Goal: Find contact information: Find contact information

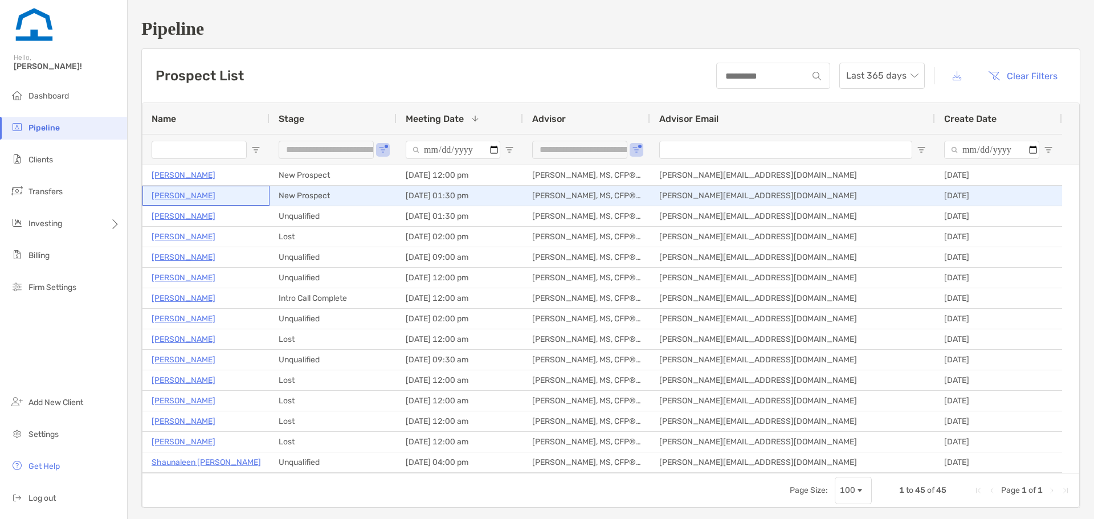
click at [198, 196] on p "[PERSON_NAME]" at bounding box center [184, 196] width 64 height 14
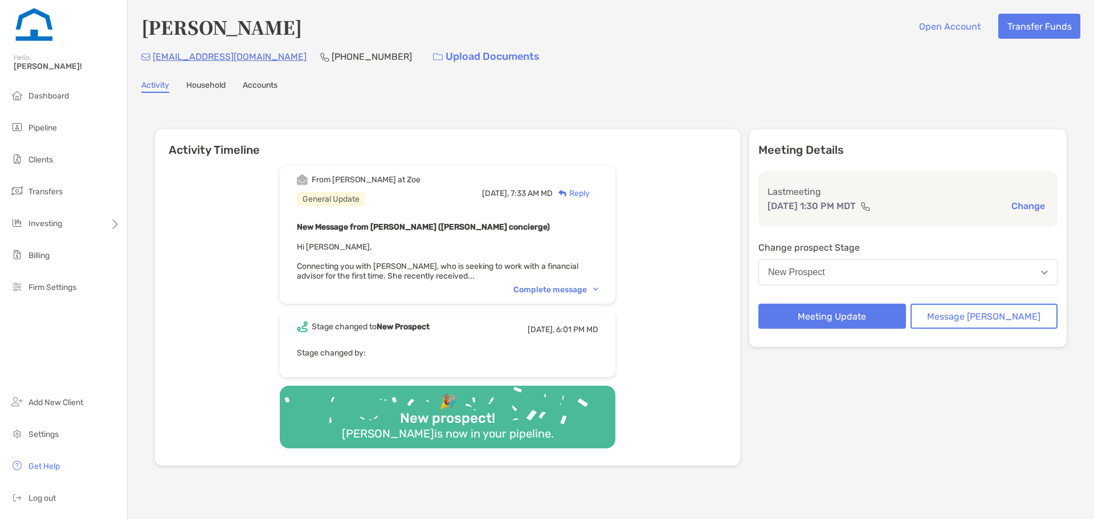
click at [577, 288] on div "Complete message" at bounding box center [556, 290] width 85 height 10
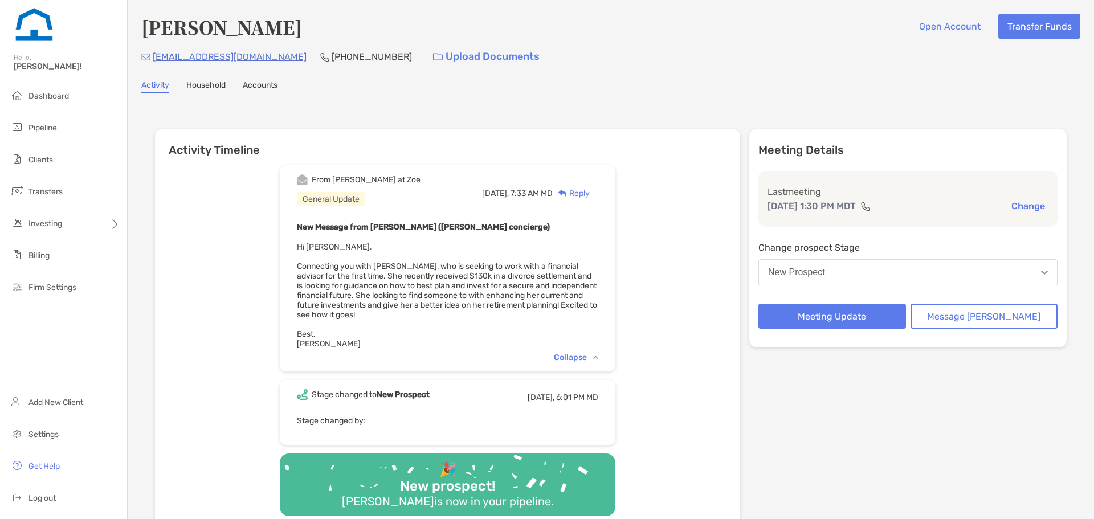
click at [220, 428] on div "From Brendan at Zoe General Update Today, 7:33 AM MD Reply New Message from Bre…" at bounding box center [447, 345] width 585 height 377
click at [881, 105] on div "Activity Timeline From Brendan at Zoe General Update Today, 7:33 AM MD Reply Ne…" at bounding box center [610, 332] width 939 height 457
drag, startPoint x: 329, startPoint y: 53, endPoint x: 264, endPoint y: 47, distance: 64.7
click at [320, 47] on div "(720) 762-9886" at bounding box center [366, 56] width 92 height 25
click at [332, 57] on p "(720) 762-9886" at bounding box center [372, 57] width 80 height 14
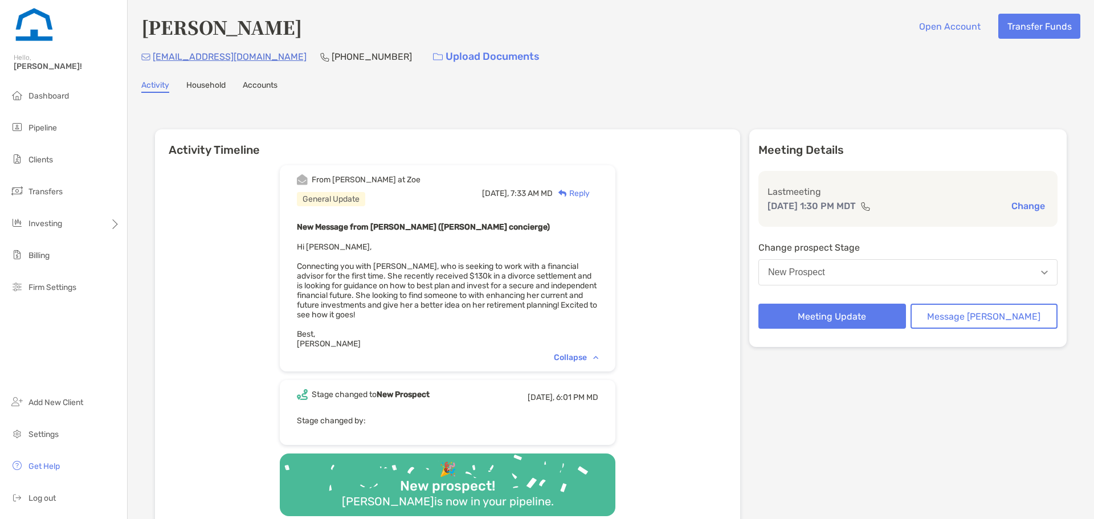
click at [332, 57] on p "(720) 762-9886" at bounding box center [372, 57] width 80 height 14
click at [598, 355] on div "Collapse" at bounding box center [576, 358] width 44 height 10
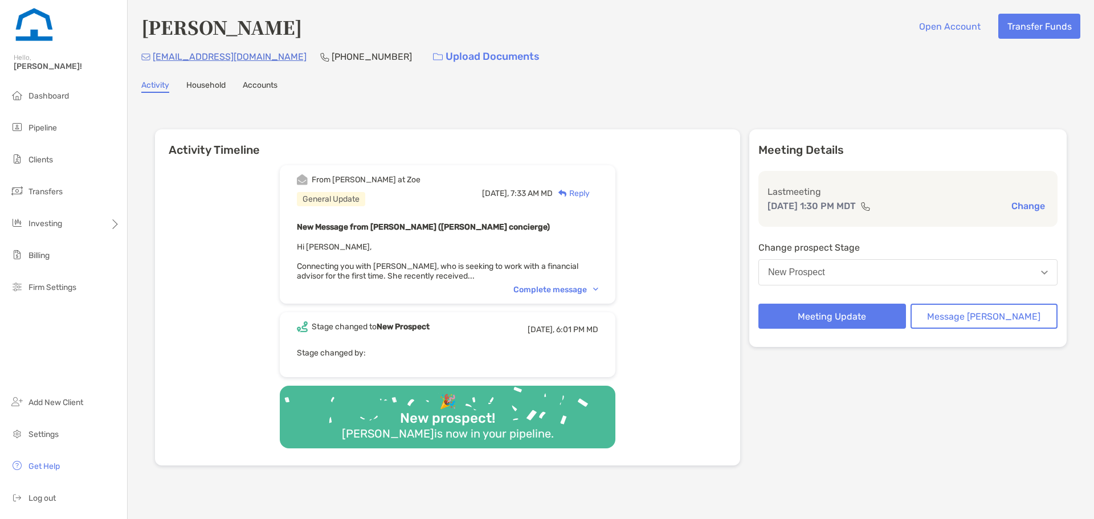
click at [598, 293] on div "Complete message" at bounding box center [556, 290] width 85 height 10
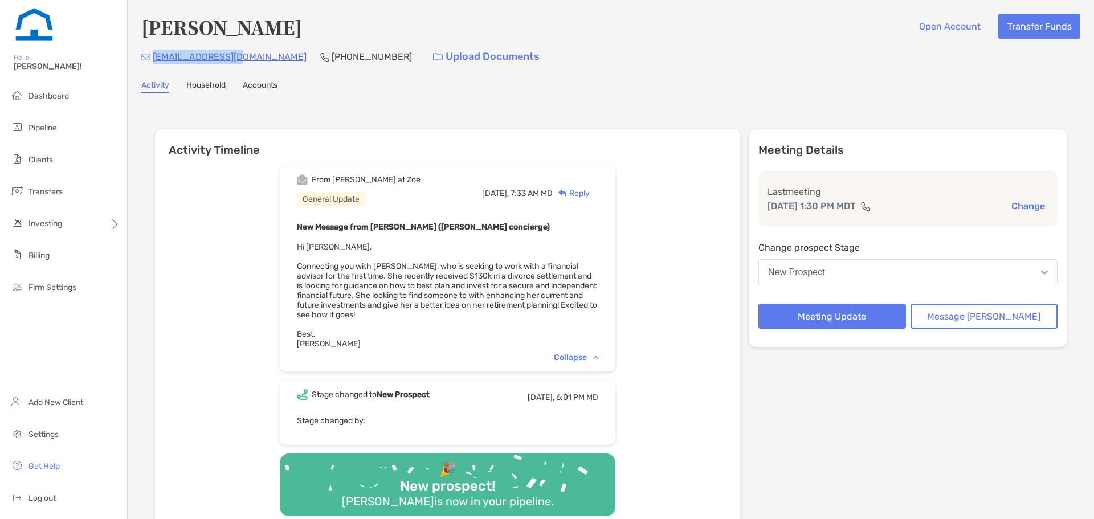
drag, startPoint x: 241, startPoint y: 60, endPoint x: 151, endPoint y: 50, distance: 90.0
click at [151, 50] on div "kat75pt@yahoo.com (720) 762-9886 Upload Documents" at bounding box center [610, 56] width 939 height 25
copy p "kat75pt@yahoo.com"
